Goal: Task Accomplishment & Management: Complete application form

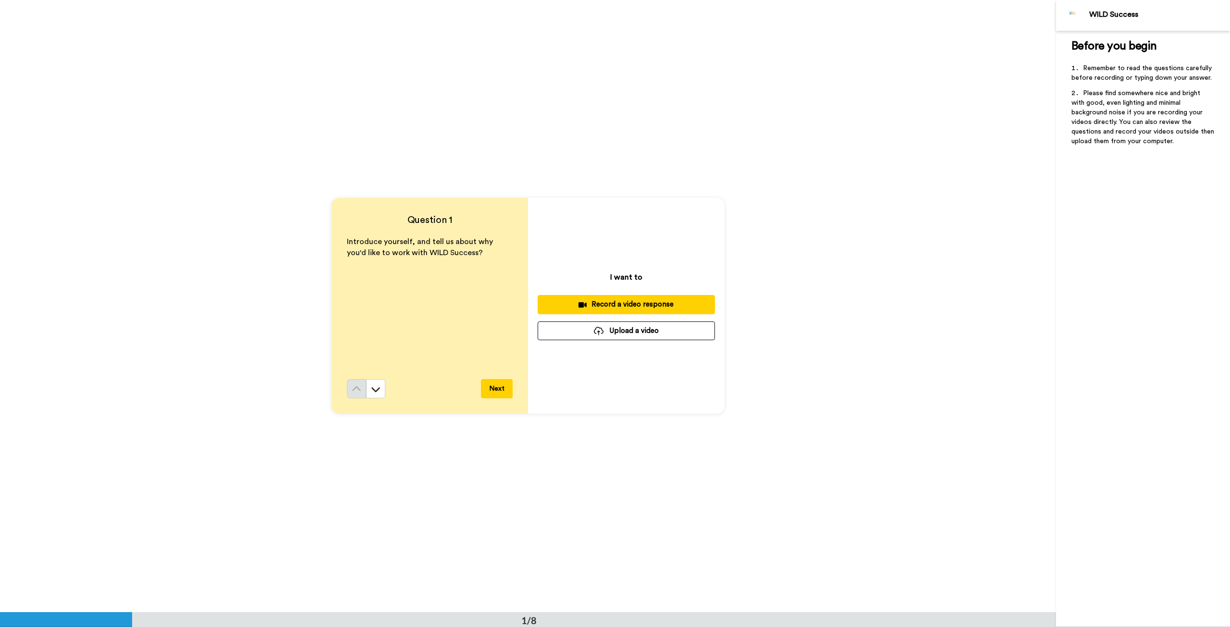
click at [946, 509] on div "Question 1 Introduce yourself, and tell us about why you'd like to work with WI…" at bounding box center [528, 306] width 1056 height 612
drag, startPoint x: 466, startPoint y: 253, endPoint x: 326, endPoint y: 238, distance: 140.2
click at [326, 238] on div "Question 1 Introduce yourself, and tell us about why you'd like to work with WI…" at bounding box center [528, 306] width 1056 height 612
copy span "Introduce yourself, and tell us about why you'd like to work with WILD Success?"
click at [376, 352] on div "Introduce yourself, and tell us about why you'd like to work with WILD Success?" at bounding box center [430, 307] width 166 height 143
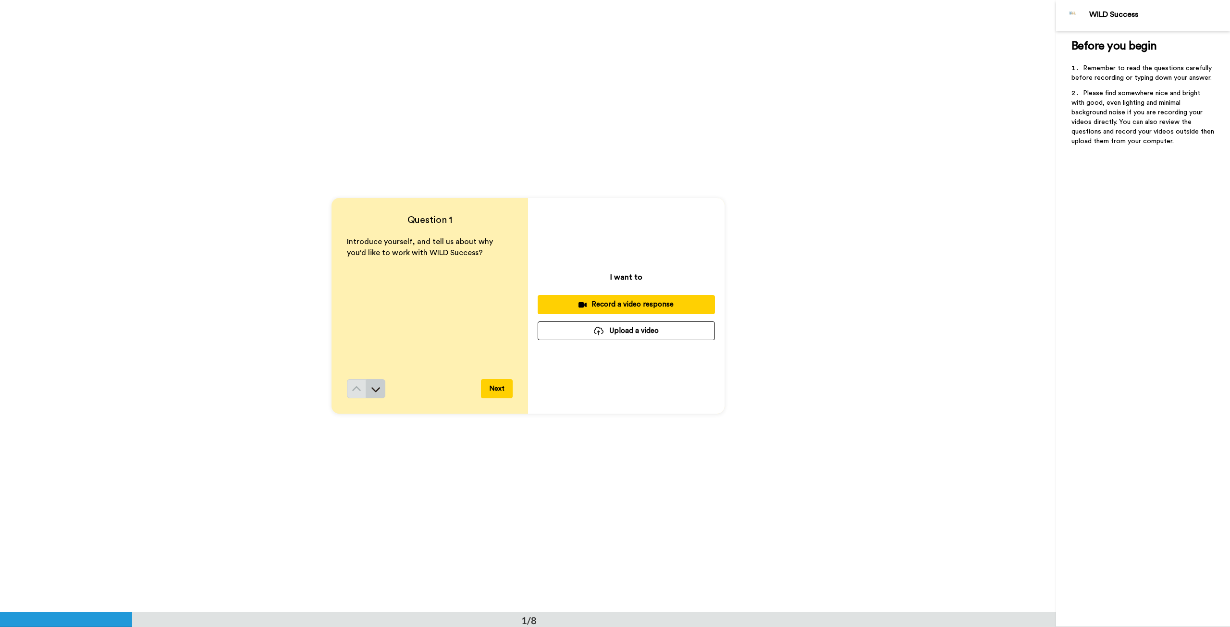
drag, startPoint x: 384, startPoint y: 393, endPoint x: 379, endPoint y: 392, distance: 4.9
click at [383, 393] on div "Next" at bounding box center [430, 388] width 166 height 19
click at [379, 392] on button at bounding box center [375, 388] width 19 height 19
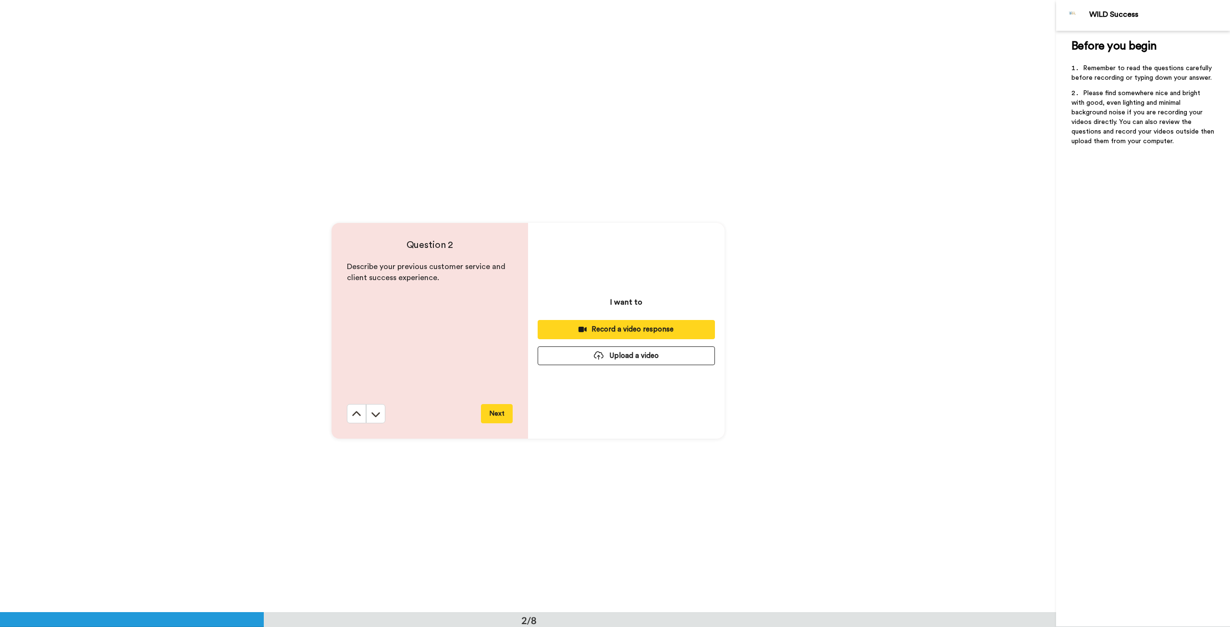
scroll to position [612, 0]
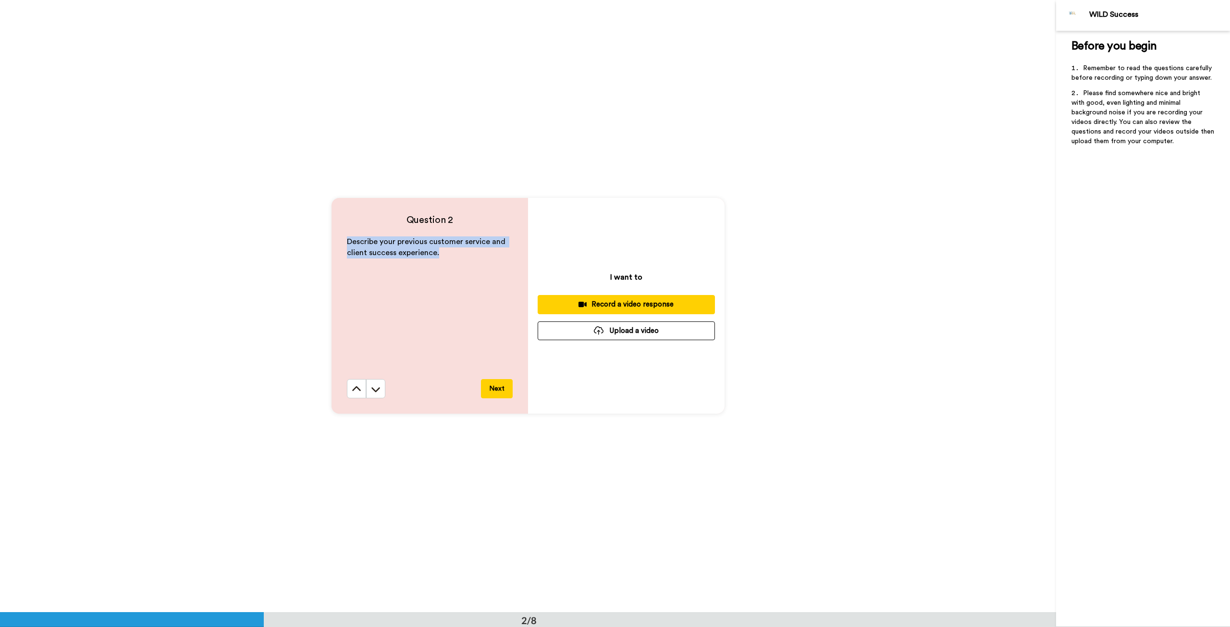
drag, startPoint x: 454, startPoint y: 265, endPoint x: 345, endPoint y: 241, distance: 112.2
click at [320, 240] on div "Question 2 Describe your previous customer service and client success experienc…" at bounding box center [528, 306] width 1056 height 612
copy span "Describe your previous customer service and client success experience."
click at [366, 387] on button at bounding box center [375, 388] width 19 height 19
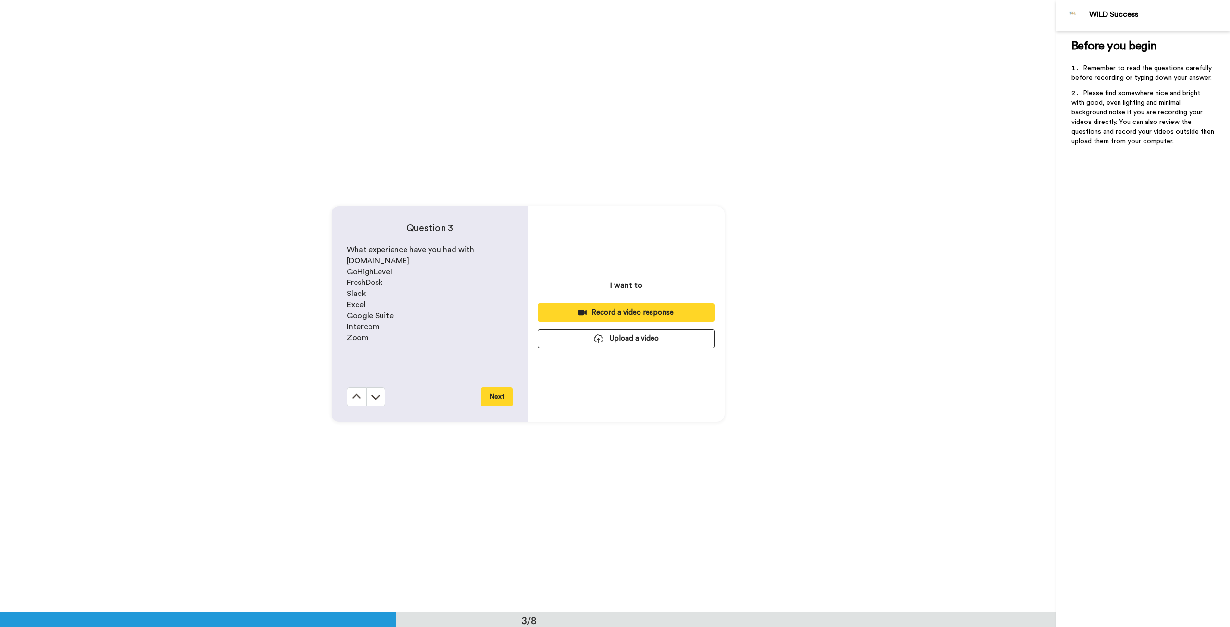
scroll to position [1225, 0]
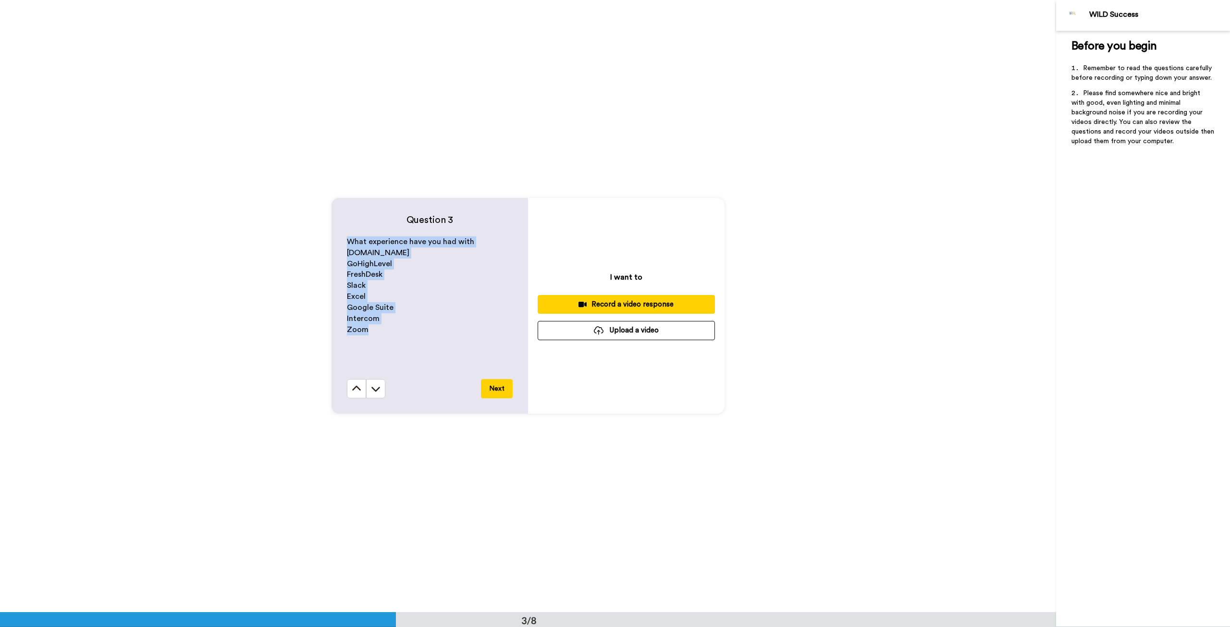
drag, startPoint x: 369, startPoint y: 331, endPoint x: 337, endPoint y: 241, distance: 95.9
click at [337, 241] on div "Question 3 What experience have you had with [DOMAIN_NAME] GoHighLevel FreshDes…" at bounding box center [430, 306] width 197 height 216
copy div "What experience have you had with [DOMAIN_NAME] GoHighLevel FreshDesk Slack Exc…"
click at [375, 386] on icon at bounding box center [376, 389] width 10 height 10
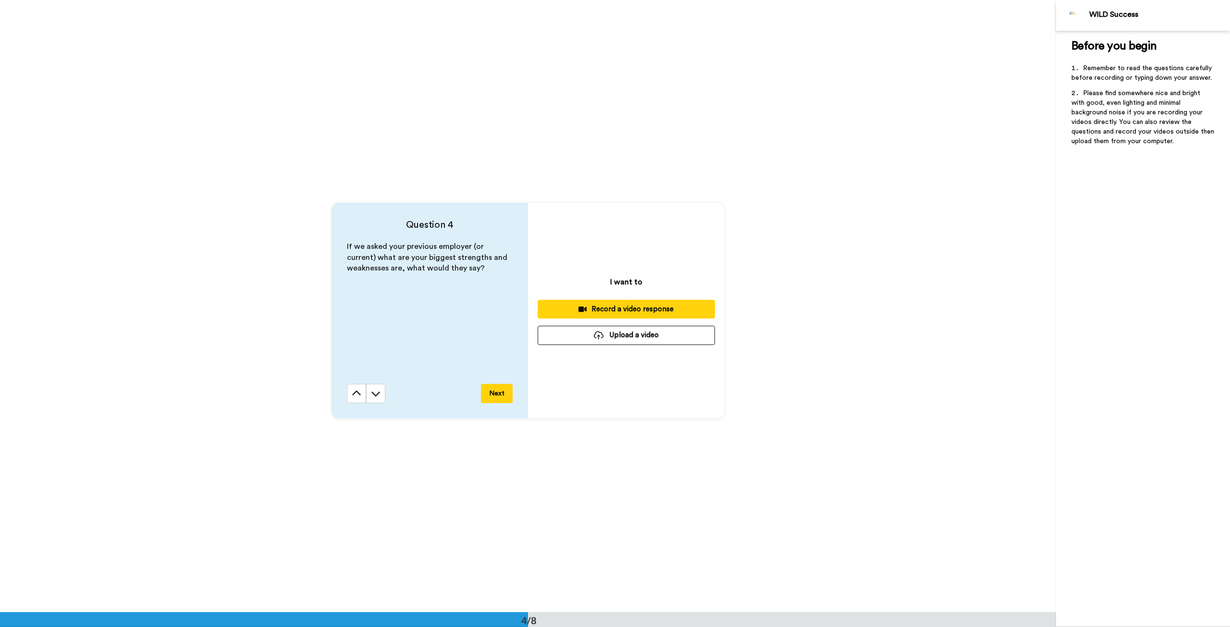
scroll to position [1837, 0]
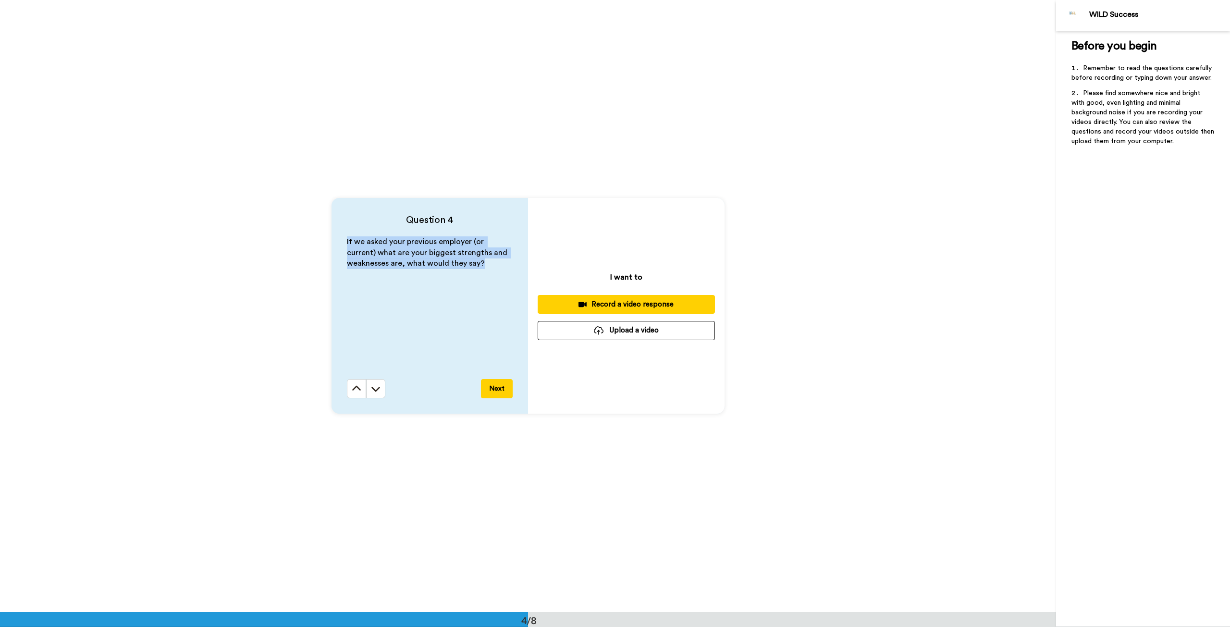
drag, startPoint x: 481, startPoint y: 269, endPoint x: 317, endPoint y: 236, distance: 167.6
click at [317, 236] on div "Question 4 If we asked your previous employer (or current) what are your bigges…" at bounding box center [528, 306] width 1056 height 612
copy span "If we asked your previous employer (or current) what are your biggest strengths…"
click at [371, 387] on icon at bounding box center [376, 389] width 10 height 10
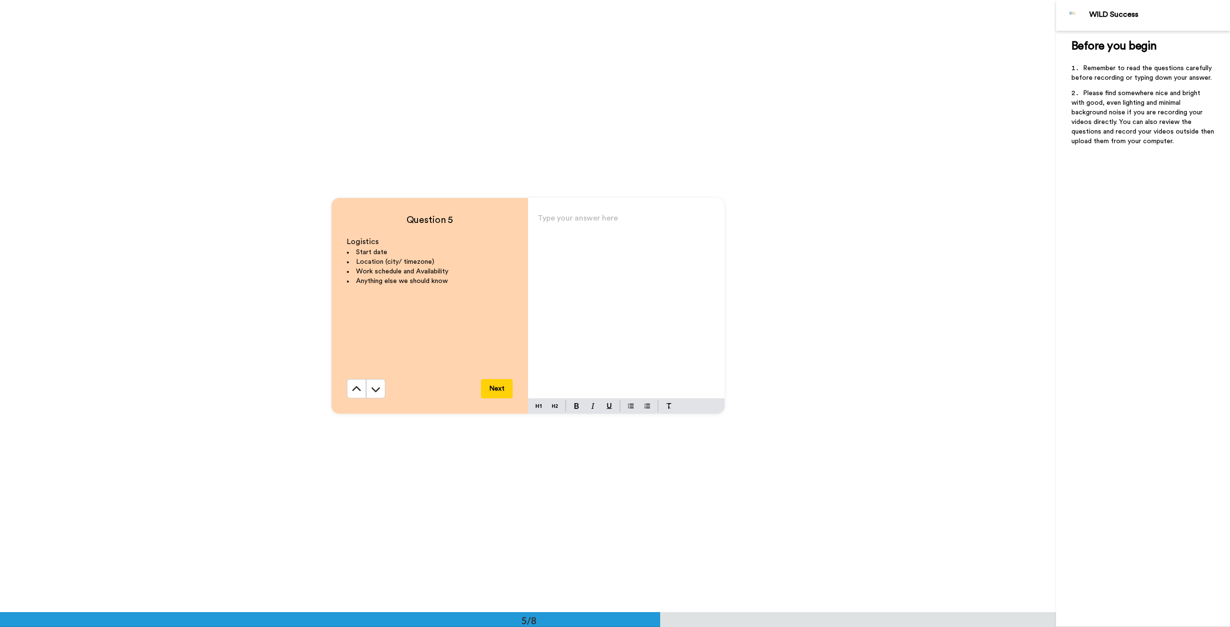
scroll to position [2449, 0]
drag, startPoint x: 459, startPoint y: 287, endPoint x: 325, endPoint y: 247, distance: 139.7
click at [324, 247] on div "Question 5 Logistics Start date Location (city/ timezone) Work schedule and Ava…" at bounding box center [528, 306] width 1056 height 612
copy div "Logistics Start date Location (city/ timezone) Work schedule and Availability A…"
click at [456, 330] on div "Logistics Start date Location (city/ timezone) Work schedule and Availability A…" at bounding box center [430, 307] width 166 height 143
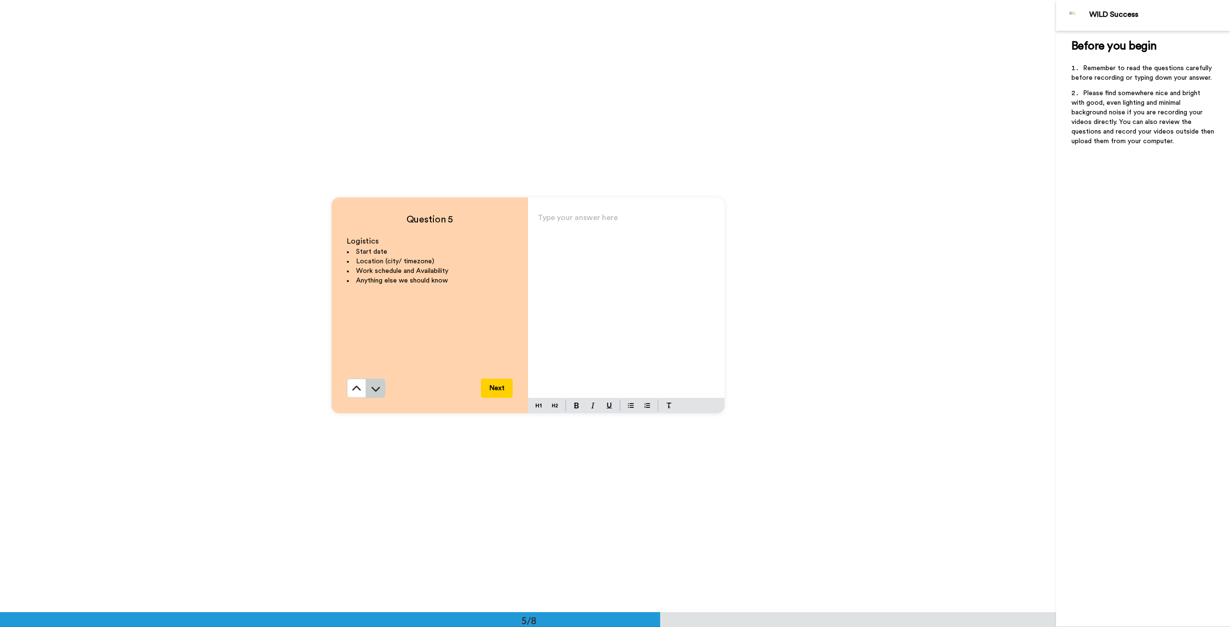
click at [380, 385] on button at bounding box center [375, 388] width 19 height 19
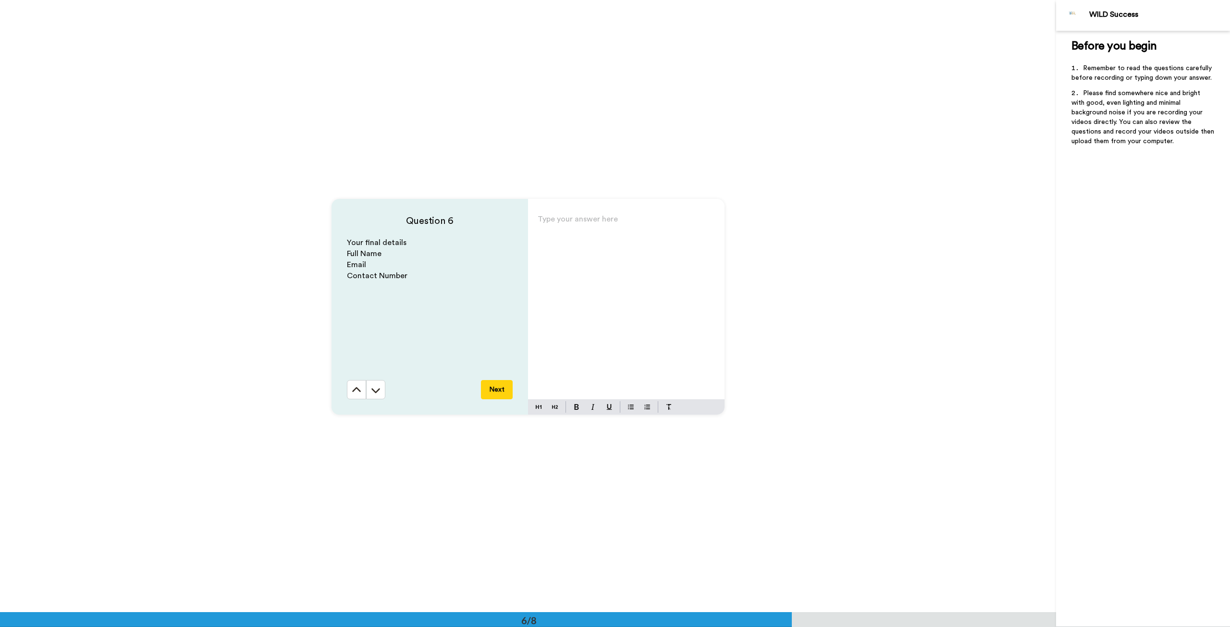
scroll to position [3061, 0]
drag, startPoint x: 428, startPoint y: 284, endPoint x: 327, endPoint y: 229, distance: 115.5
click at [327, 229] on div "Question 6 Your final details Full Name Email Contact Number Next Type your ans…" at bounding box center [528, 306] width 1056 height 612
copy div "Question 6 Your final details Full Name Email Contact Number"
click at [418, 335] on div "Your final details Full Name Email Contact Number" at bounding box center [430, 307] width 166 height 143
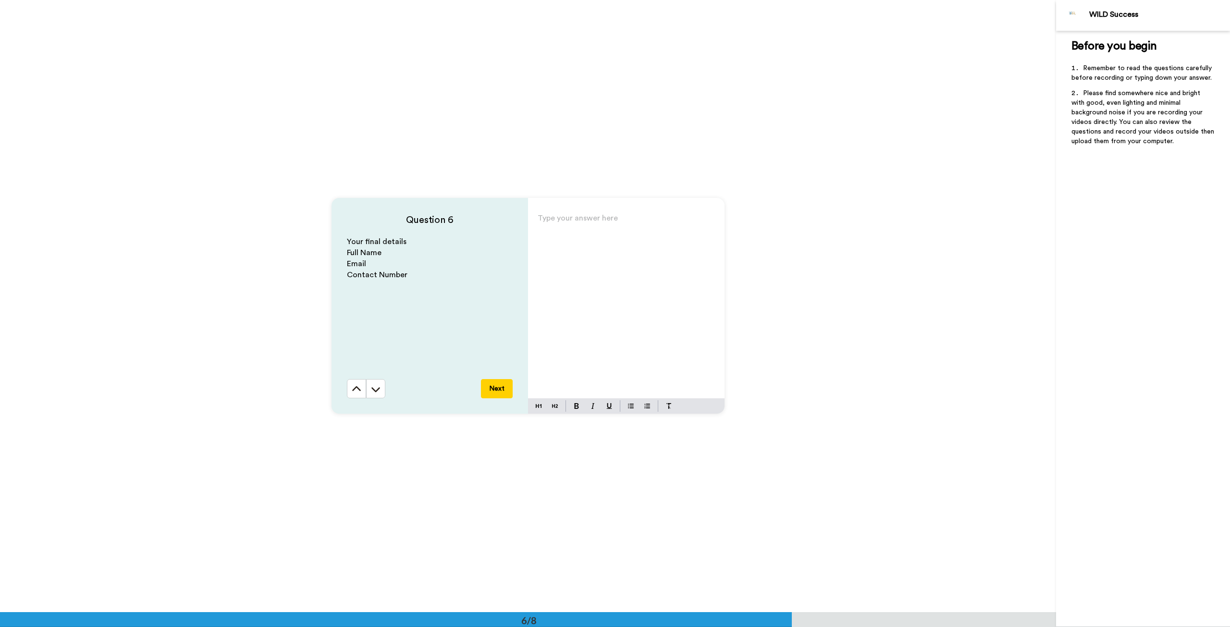
click at [592, 257] on div "Type your answer here ﻿" at bounding box center [626, 304] width 197 height 187
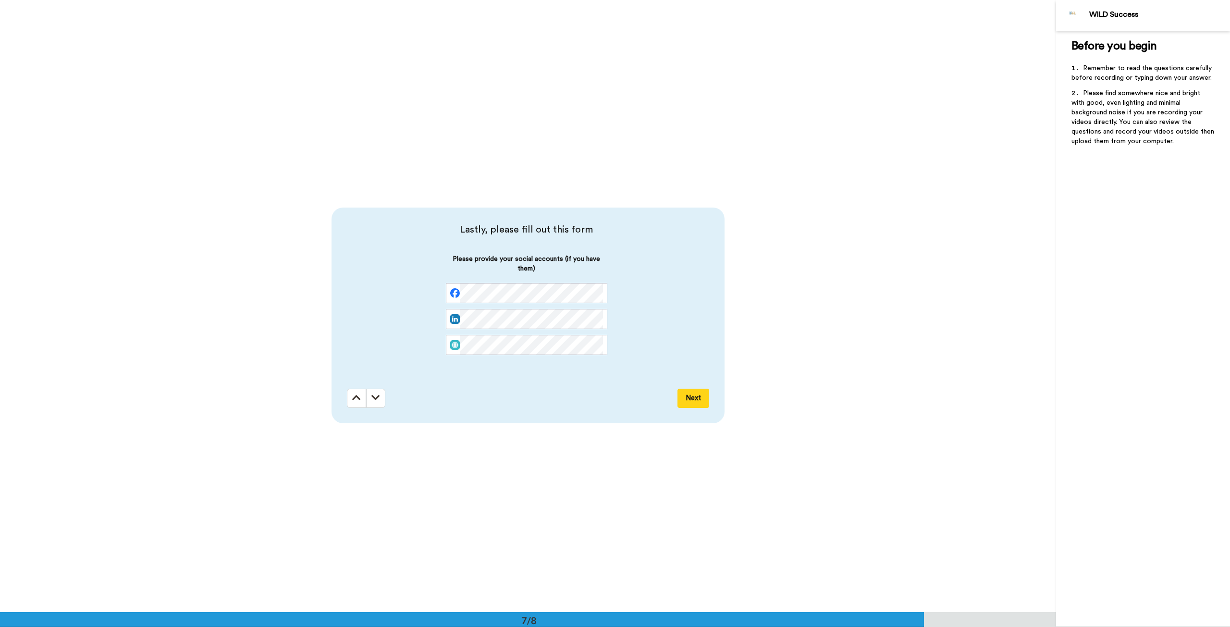
scroll to position [3673, 0]
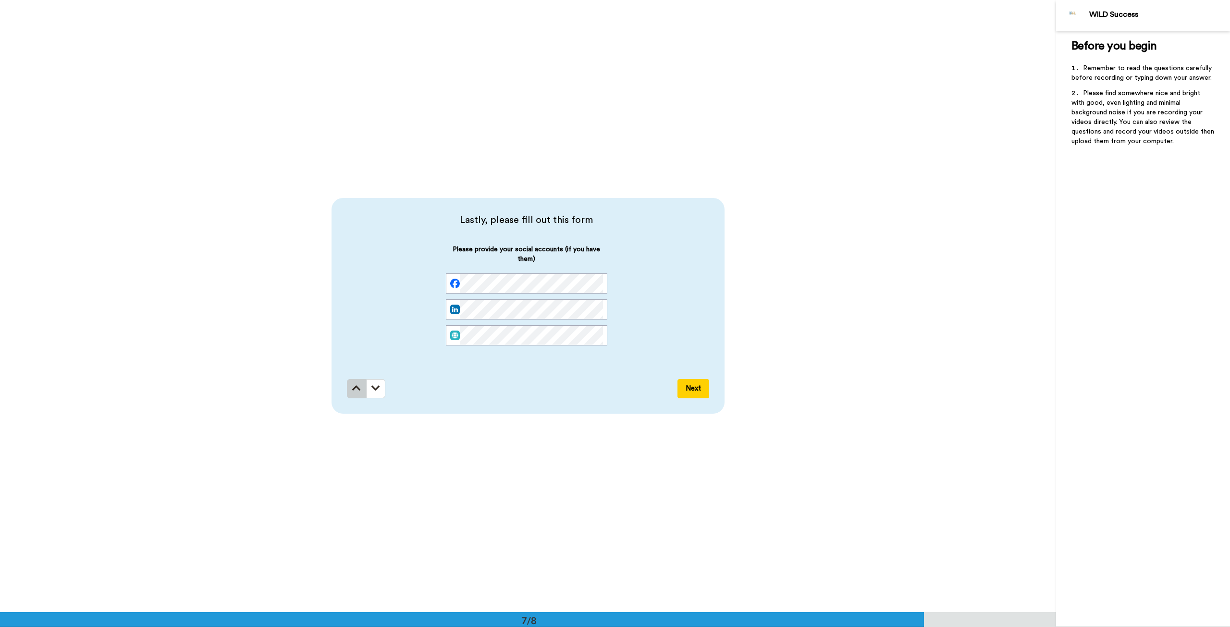
click at [357, 387] on icon at bounding box center [356, 389] width 9 height 10
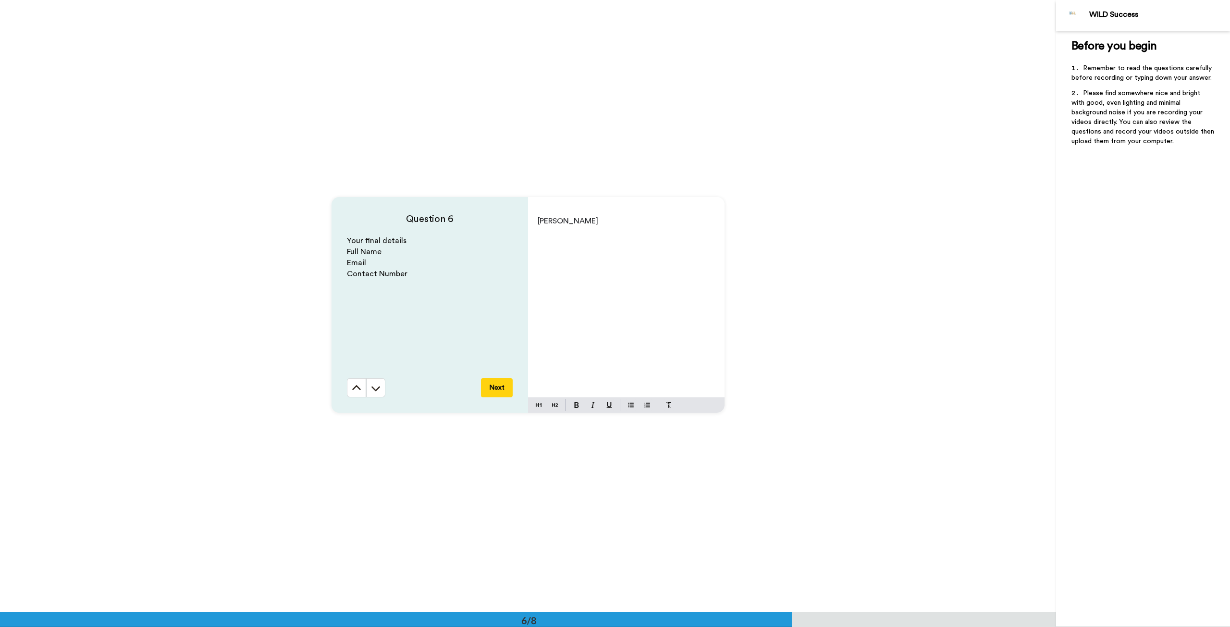
scroll to position [3061, 0]
click at [600, 257] on div "[PERSON_NAME]" at bounding box center [626, 304] width 197 height 187
click at [645, 230] on div "[PERSON_NAME]" at bounding box center [626, 304] width 197 height 187
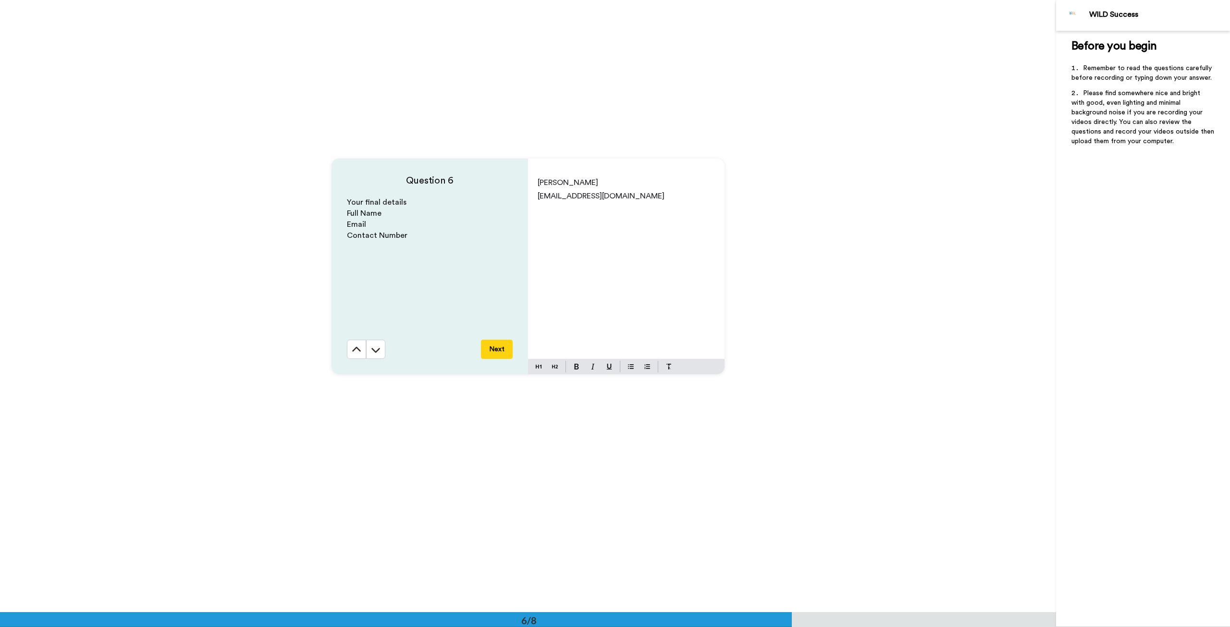
scroll to position [3097, 0]
click at [666, 221] on div "[PERSON_NAME] [PERSON_NAME][EMAIL_ADDRESS][DOMAIN_NAME]" at bounding box center [626, 269] width 197 height 187
click at [61, 318] on div "Question 6 Your final details Full Name Email Contact Number Next [PERSON_NAME]…" at bounding box center [528, 270] width 1056 height 612
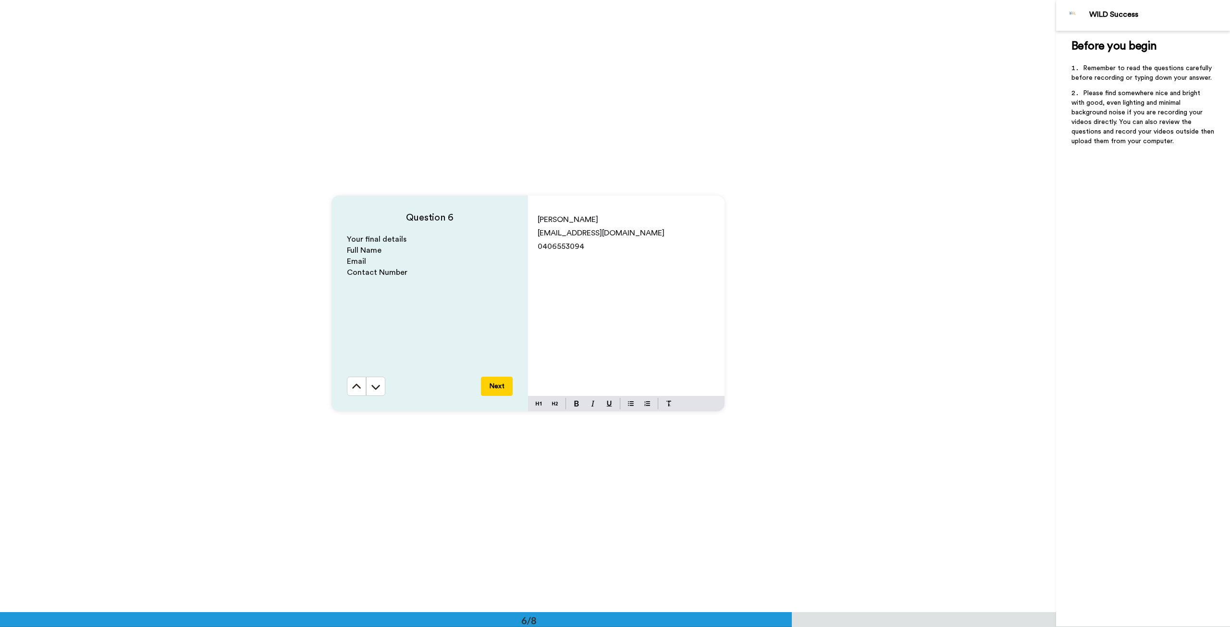
scroll to position [3049, 0]
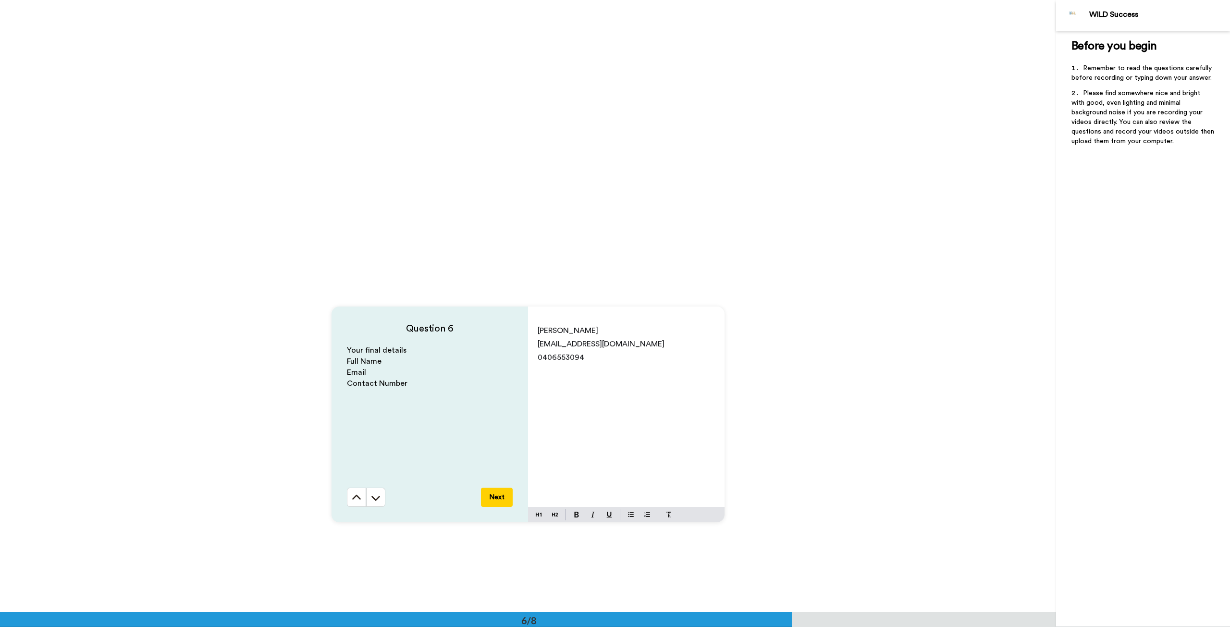
click at [347, 499] on button at bounding box center [356, 497] width 19 height 19
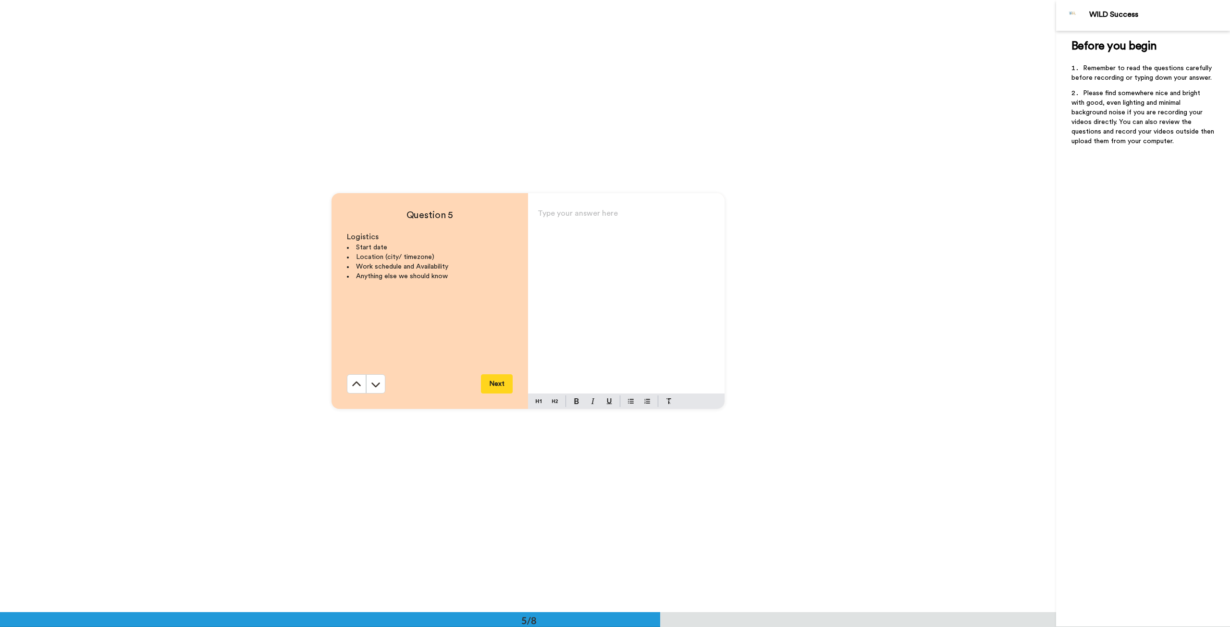
scroll to position [2449, 0]
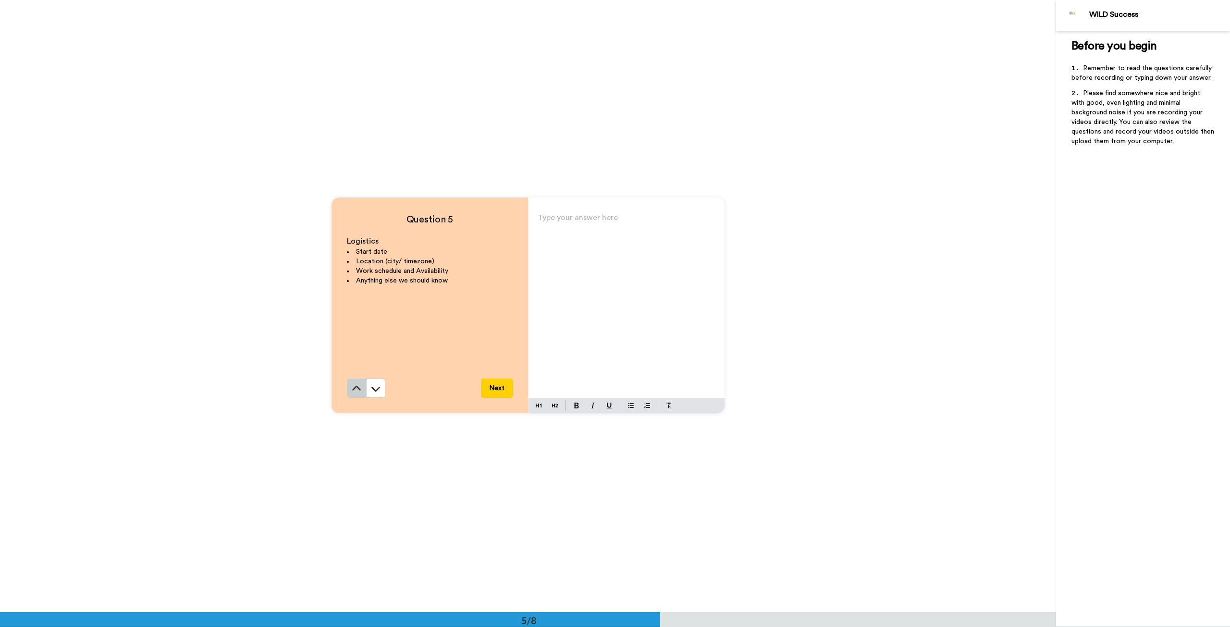
click at [347, 384] on button at bounding box center [356, 388] width 19 height 19
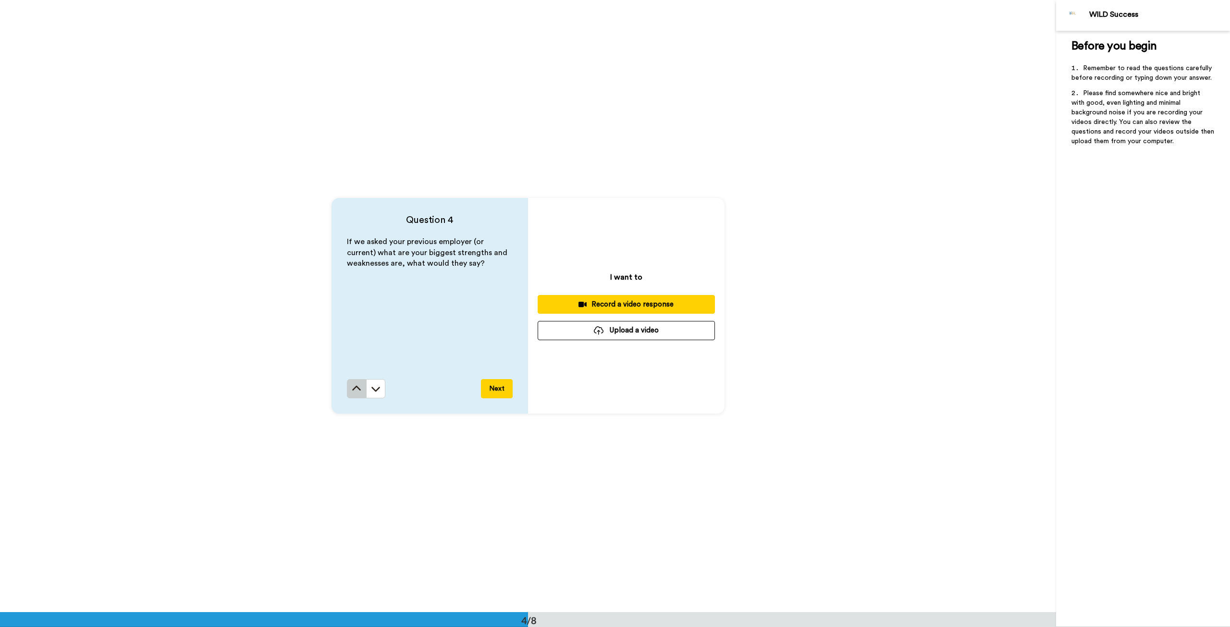
drag, startPoint x: 343, startPoint y: 394, endPoint x: 347, endPoint y: 392, distance: 4.9
click at [347, 392] on div "Question 4 If we asked your previous employer (or current) what are your bigges…" at bounding box center [430, 306] width 197 height 216
click at [347, 392] on button at bounding box center [356, 388] width 19 height 19
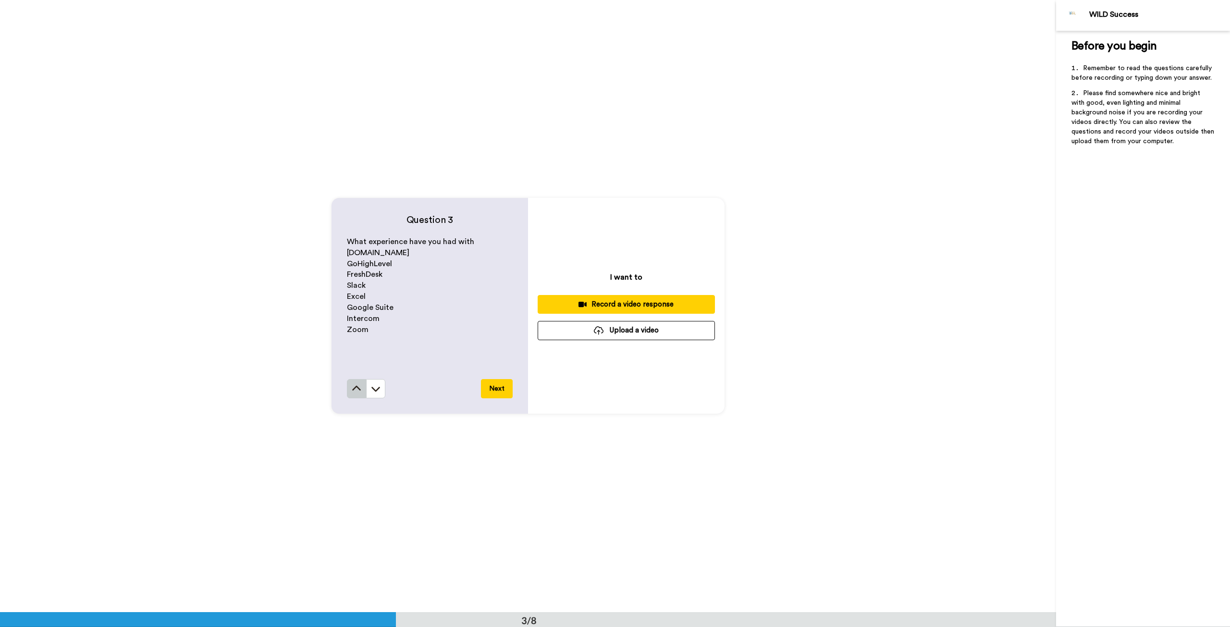
click at [352, 393] on icon at bounding box center [357, 389] width 10 height 10
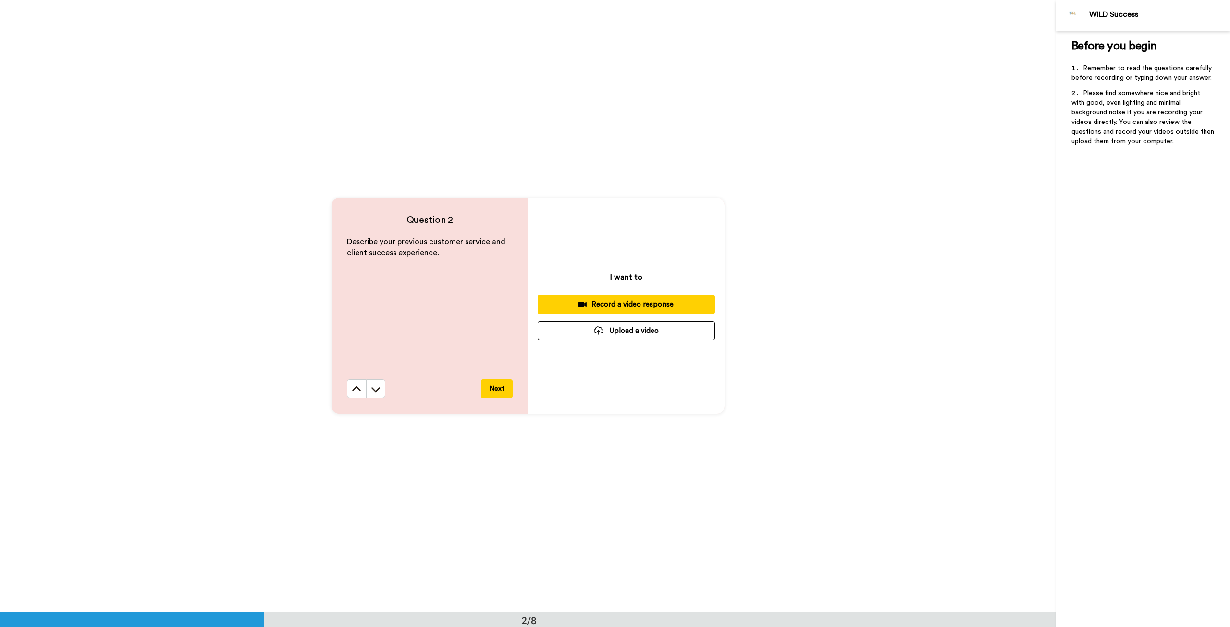
click at [352, 393] on icon at bounding box center [357, 389] width 10 height 10
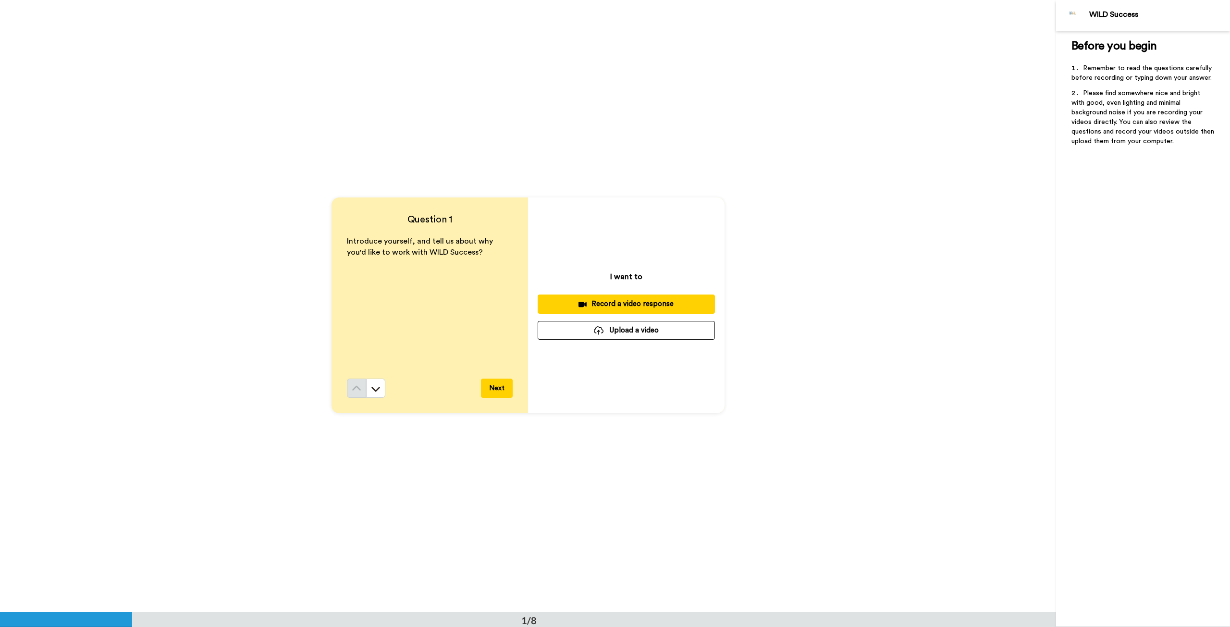
scroll to position [0, 0]
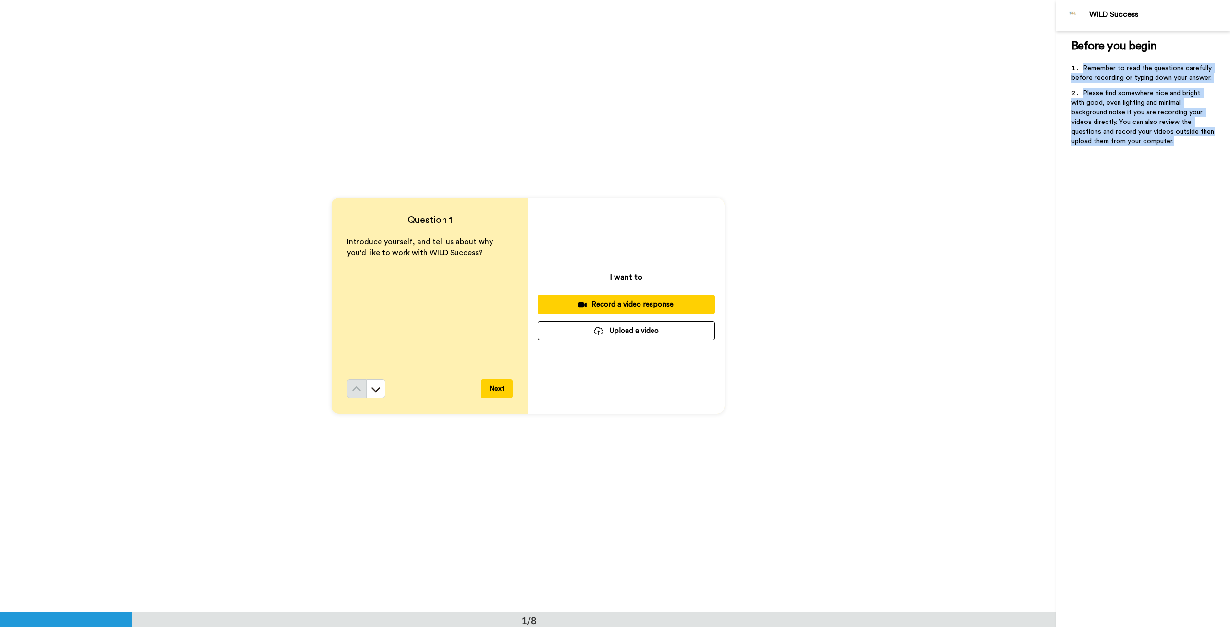
drag, startPoint x: 1132, startPoint y: 144, endPoint x: 1072, endPoint y: 67, distance: 97.6
click at [1072, 67] on ol "Remember to read the questions carefully before recording or typing down your a…" at bounding box center [1143, 107] width 143 height 88
copy ol "Remember to read the questions carefully before recording or typing down your a…"
click at [378, 386] on icon at bounding box center [376, 389] width 10 height 10
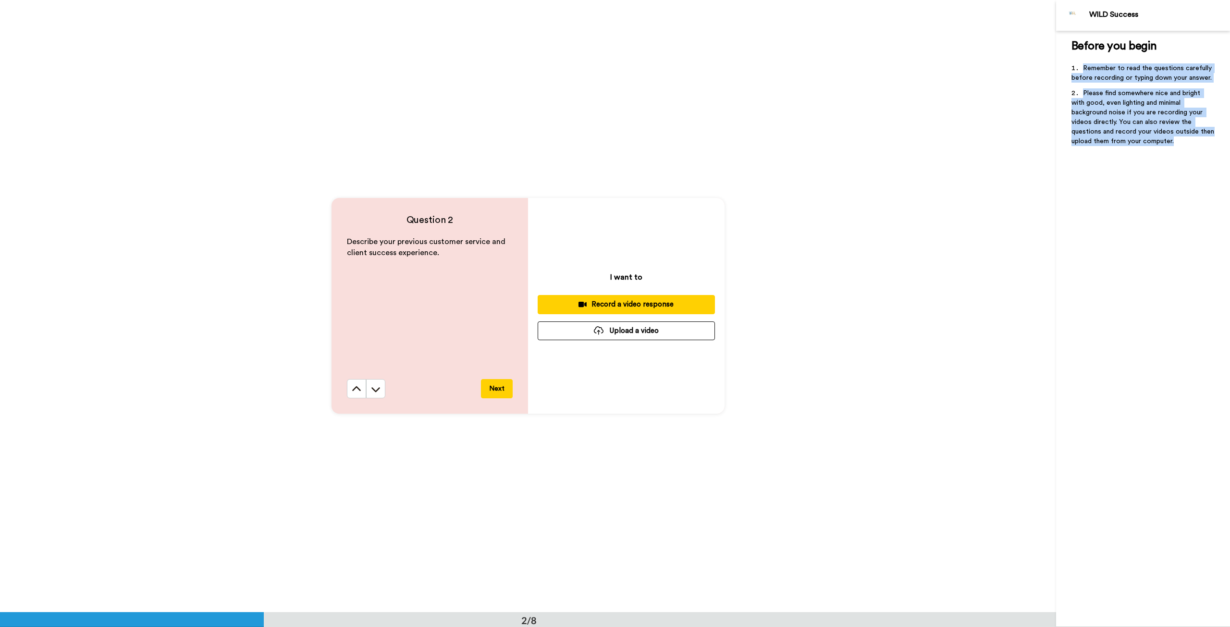
click at [378, 387] on button at bounding box center [375, 388] width 19 height 19
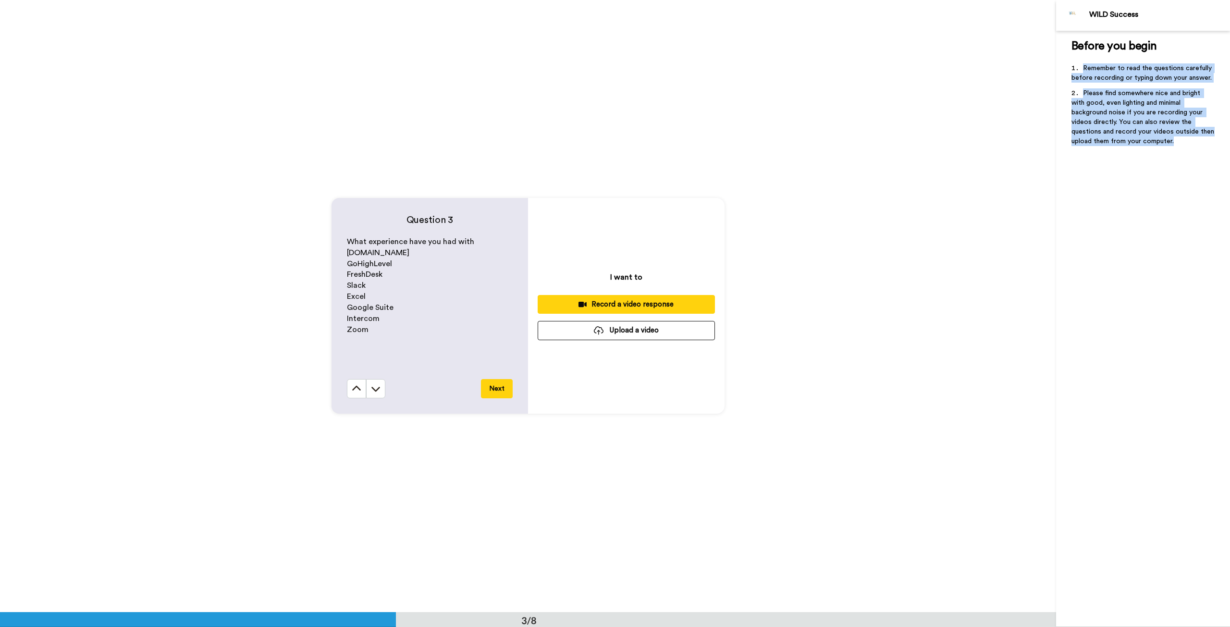
click at [378, 387] on button at bounding box center [375, 388] width 19 height 19
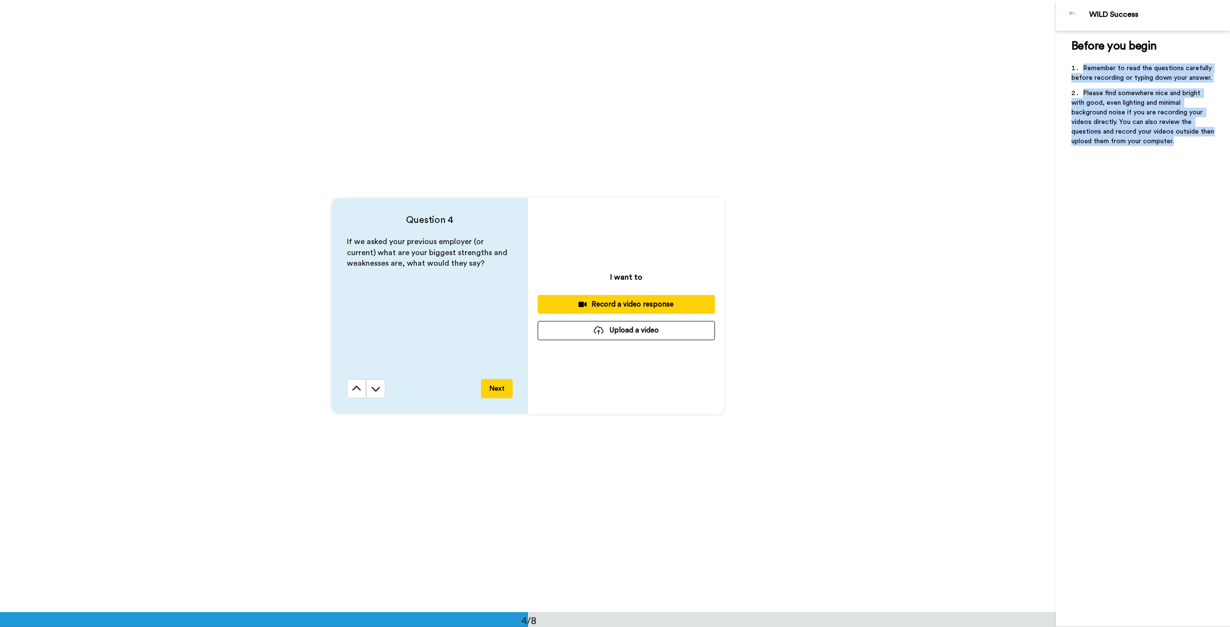
click at [378, 387] on button at bounding box center [375, 388] width 19 height 19
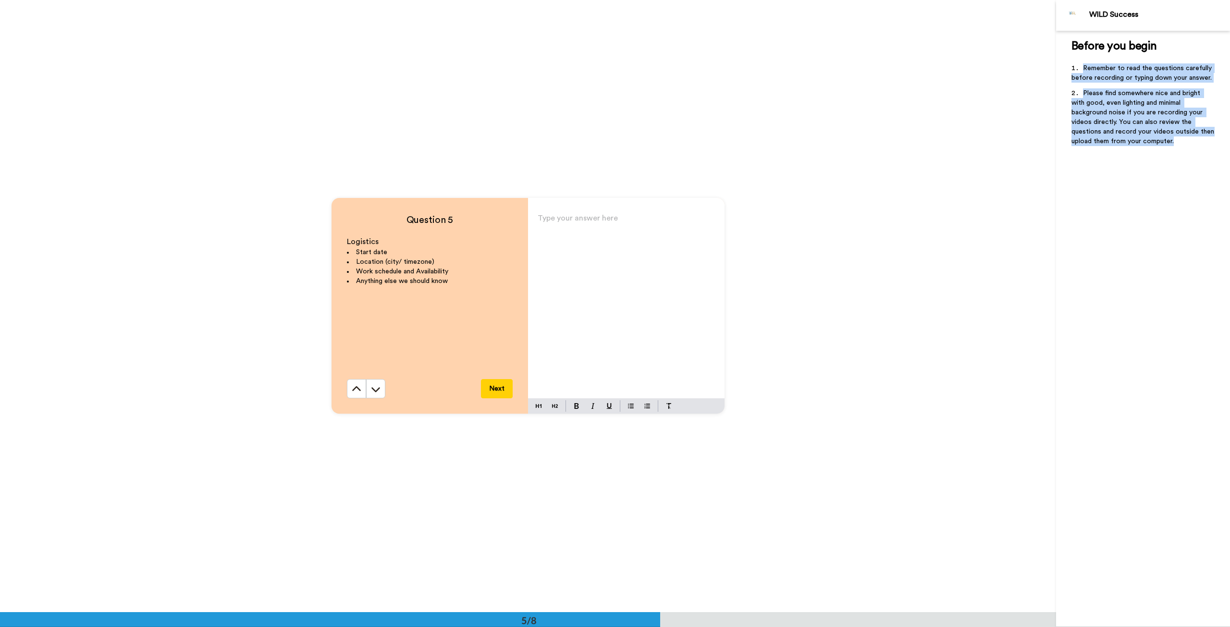
scroll to position [2449, 0]
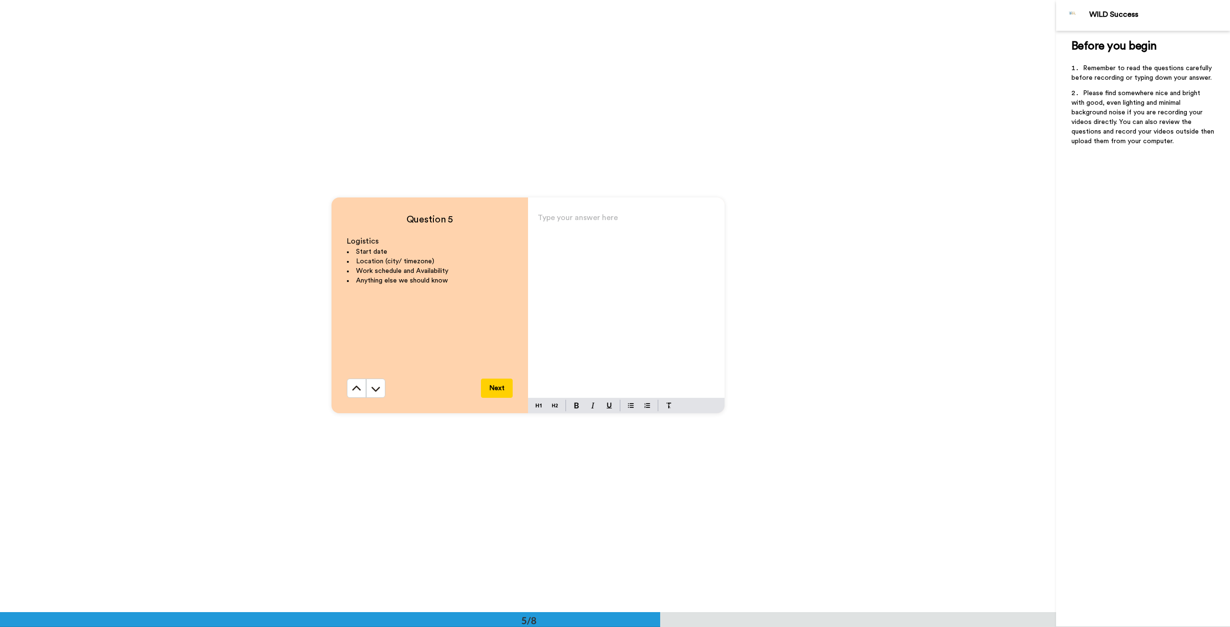
click at [538, 239] on div "Type your answer here ﻿" at bounding box center [626, 304] width 197 height 187
click at [572, 229] on div "Type your answer here ﻿" at bounding box center [626, 304] width 197 height 187
click at [580, 318] on div "Type your answer here ﻿" at bounding box center [626, 304] width 197 height 187
click at [654, 247] on div "[DATE]" at bounding box center [626, 304] width 197 height 187
click at [645, 226] on p "[DATE]" at bounding box center [626, 221] width 177 height 13
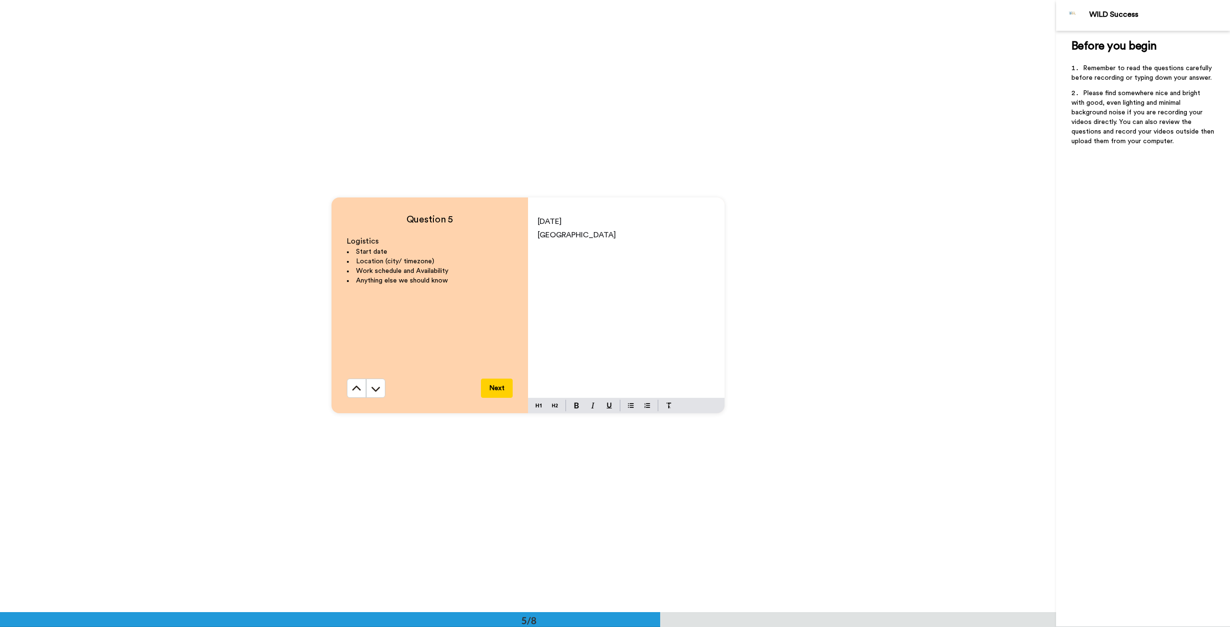
click at [593, 243] on div "[DATE] [GEOGRAPHIC_DATA]" at bounding box center [626, 304] width 197 height 187
click at [594, 279] on div "[DATE] [GEOGRAPHIC_DATA]" at bounding box center [626, 304] width 197 height 187
click at [562, 225] on span "[DATE]" at bounding box center [550, 222] width 24 height 8
click at [590, 239] on p "[GEOGRAPHIC_DATA]" at bounding box center [626, 234] width 177 height 13
click at [615, 257] on div "[DATE] [GEOGRAPHIC_DATA] ,Australian Eastern Standard Time. Available" at bounding box center [626, 304] width 197 height 187
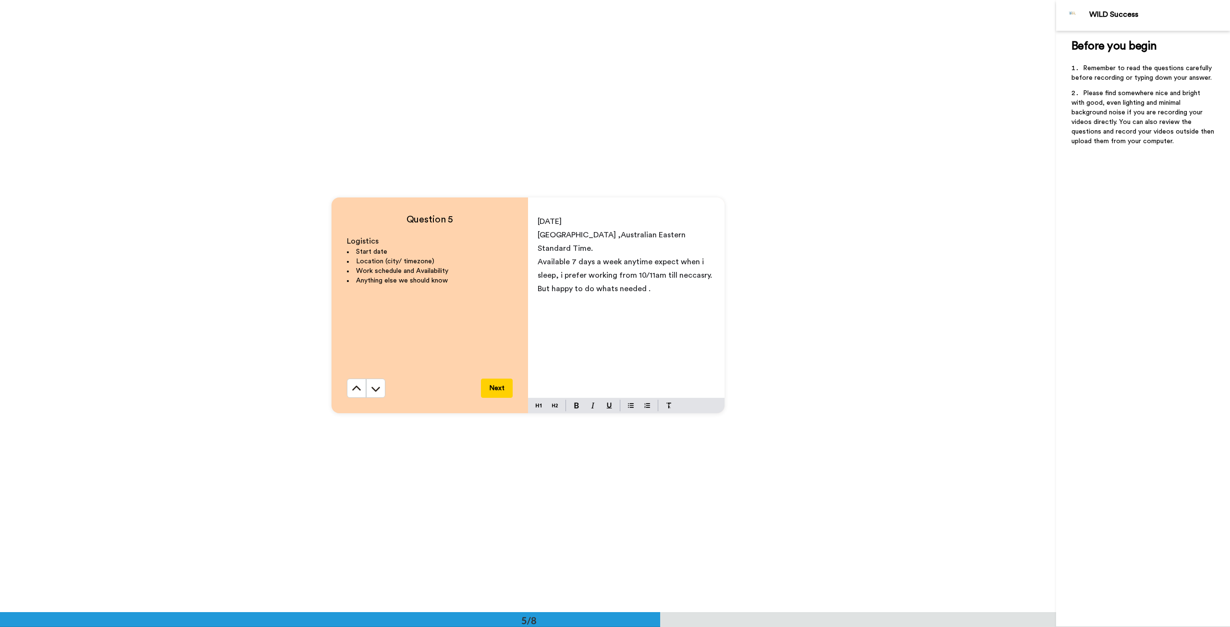
drag, startPoint x: 665, startPoint y: 260, endPoint x: 671, endPoint y: 258, distance: 6.1
drag, startPoint x: 671, startPoint y: 258, endPoint x: 681, endPoint y: 257, distance: 9.7
click at [682, 255] on p "Available 7 days a week anytime expect when i sleep, i prefer working from 10/1…" at bounding box center [626, 275] width 177 height 40
drag, startPoint x: 626, startPoint y: 278, endPoint x: 644, endPoint y: 264, distance: 22.2
click at [632, 277] on p "Available 7 days a week anytime expect when i sleep, i prefer working from 10/1…" at bounding box center [626, 275] width 177 height 40
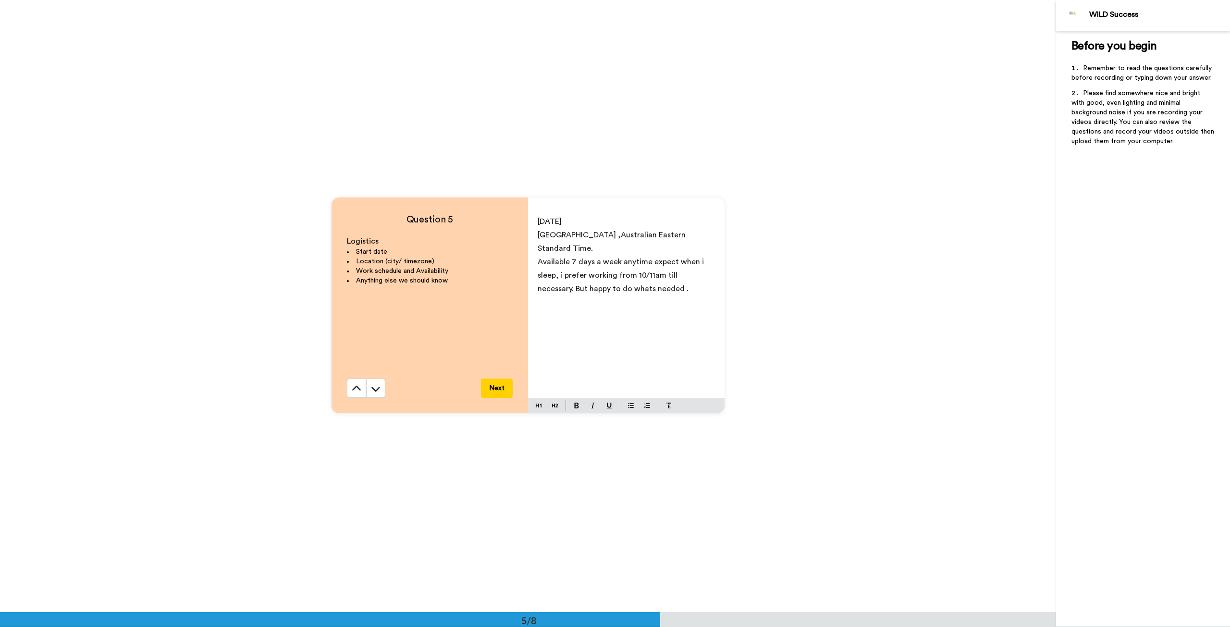
click at [678, 274] on p "Available 7 days a week anytime expect when i sleep, i prefer working from 10/1…" at bounding box center [626, 275] width 177 height 40
drag, startPoint x: 615, startPoint y: 276, endPoint x: 607, endPoint y: 274, distance: 8.4
click at [699, 268] on p "Available 7 days a week anytime expect when i sleep, i prefer working from 10/1…" at bounding box center [626, 275] width 177 height 40
click at [671, 276] on p "Available 7 days a week anytime expect when i sleep, i prefer working from 10/1…" at bounding box center [626, 275] width 177 height 40
click at [496, 381] on button "Next" at bounding box center [497, 388] width 32 height 19
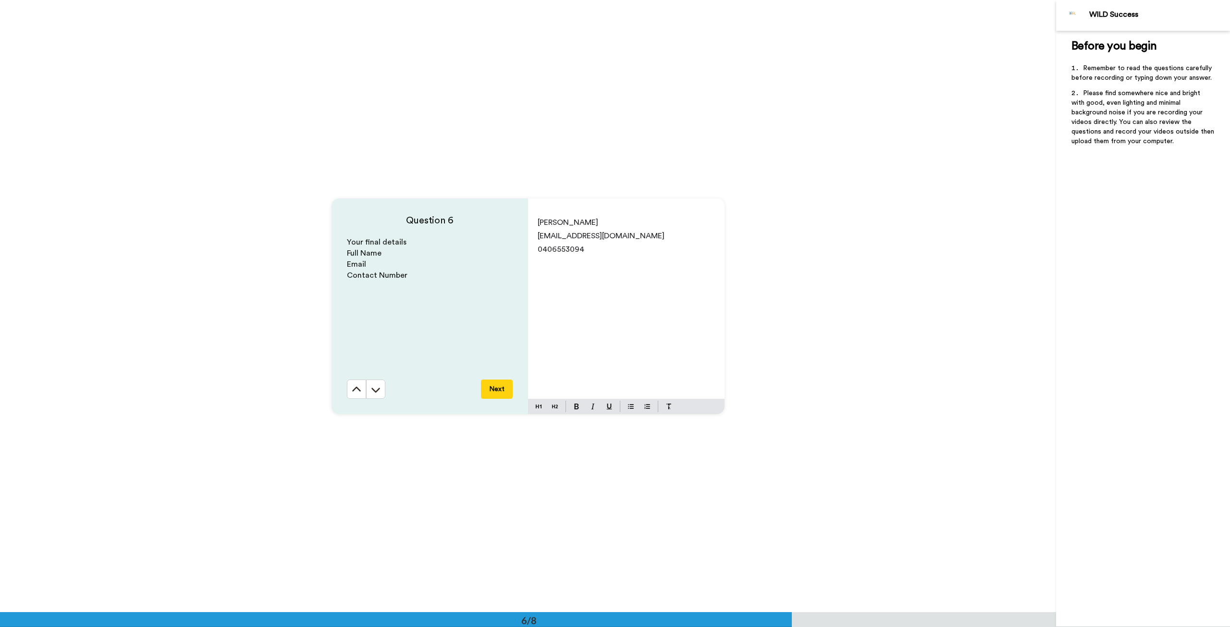
scroll to position [3061, 0]
click at [482, 383] on button "Next" at bounding box center [497, 388] width 32 height 19
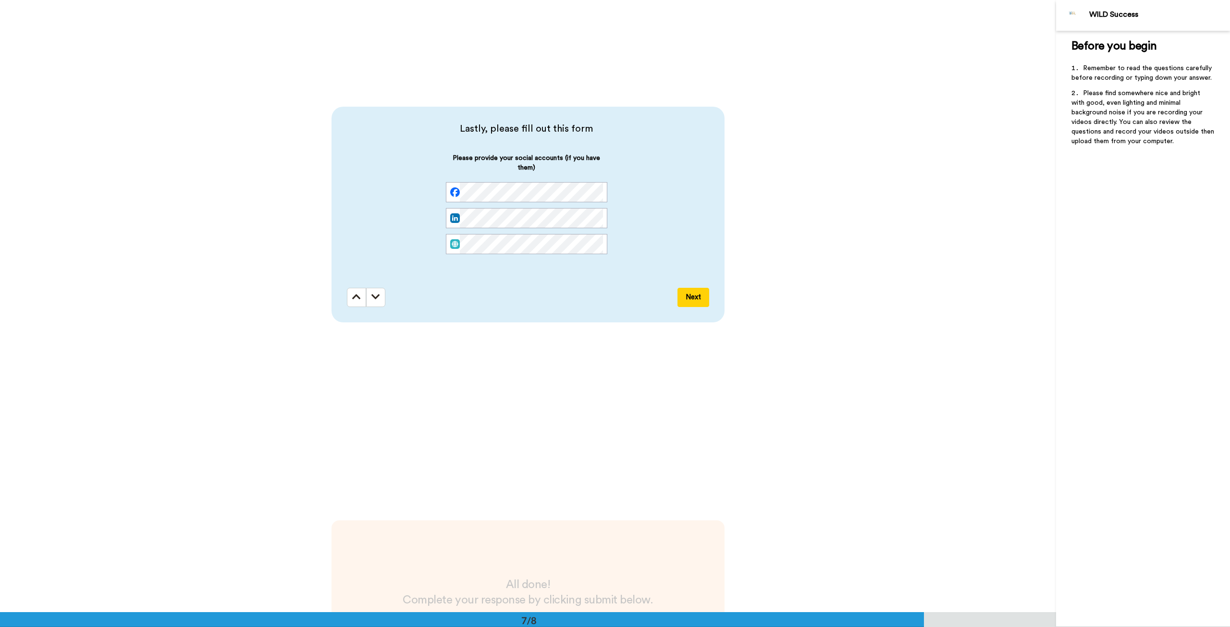
scroll to position [3739, 0]
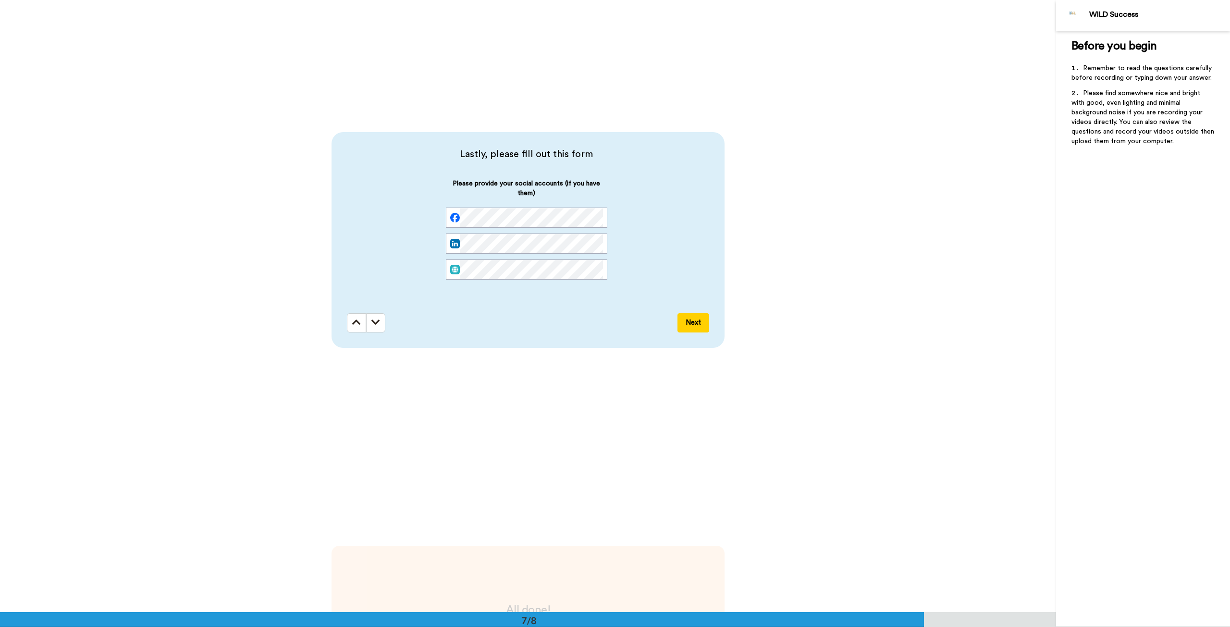
click at [366, 223] on div "Please provide your social accounts (if you have them)" at bounding box center [527, 237] width 360 height 116
click at [669, 229] on div "Please provide your social accounts (if you have them)" at bounding box center [527, 237] width 360 height 116
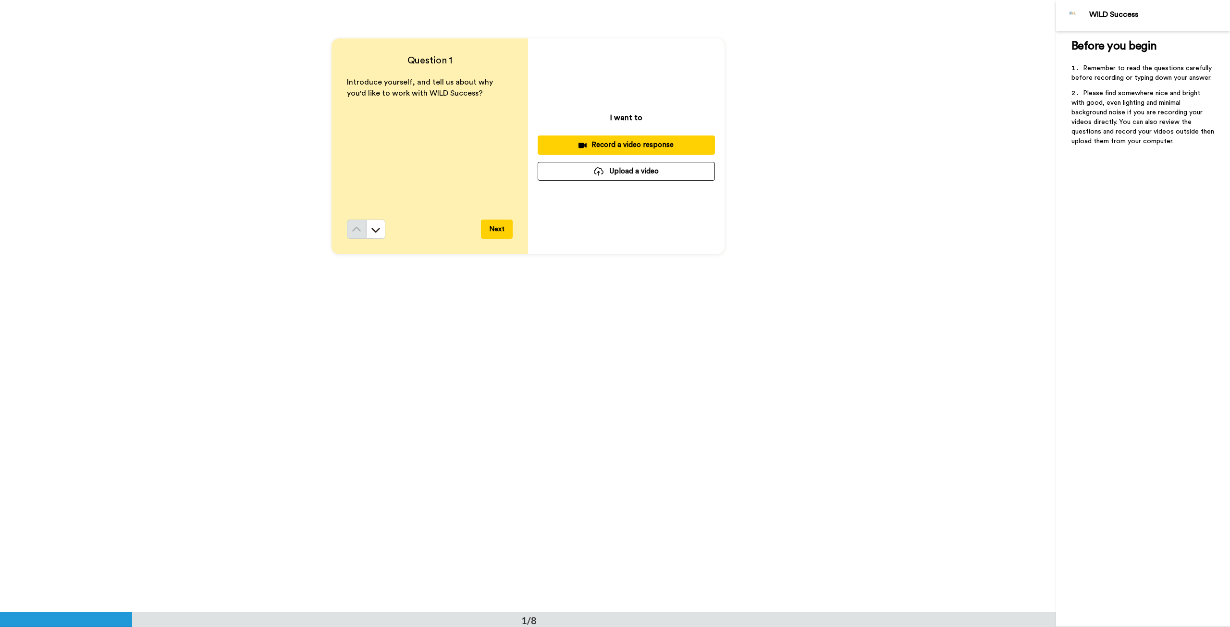
scroll to position [87, 0]
